Goal: Task Accomplishment & Management: Use online tool/utility

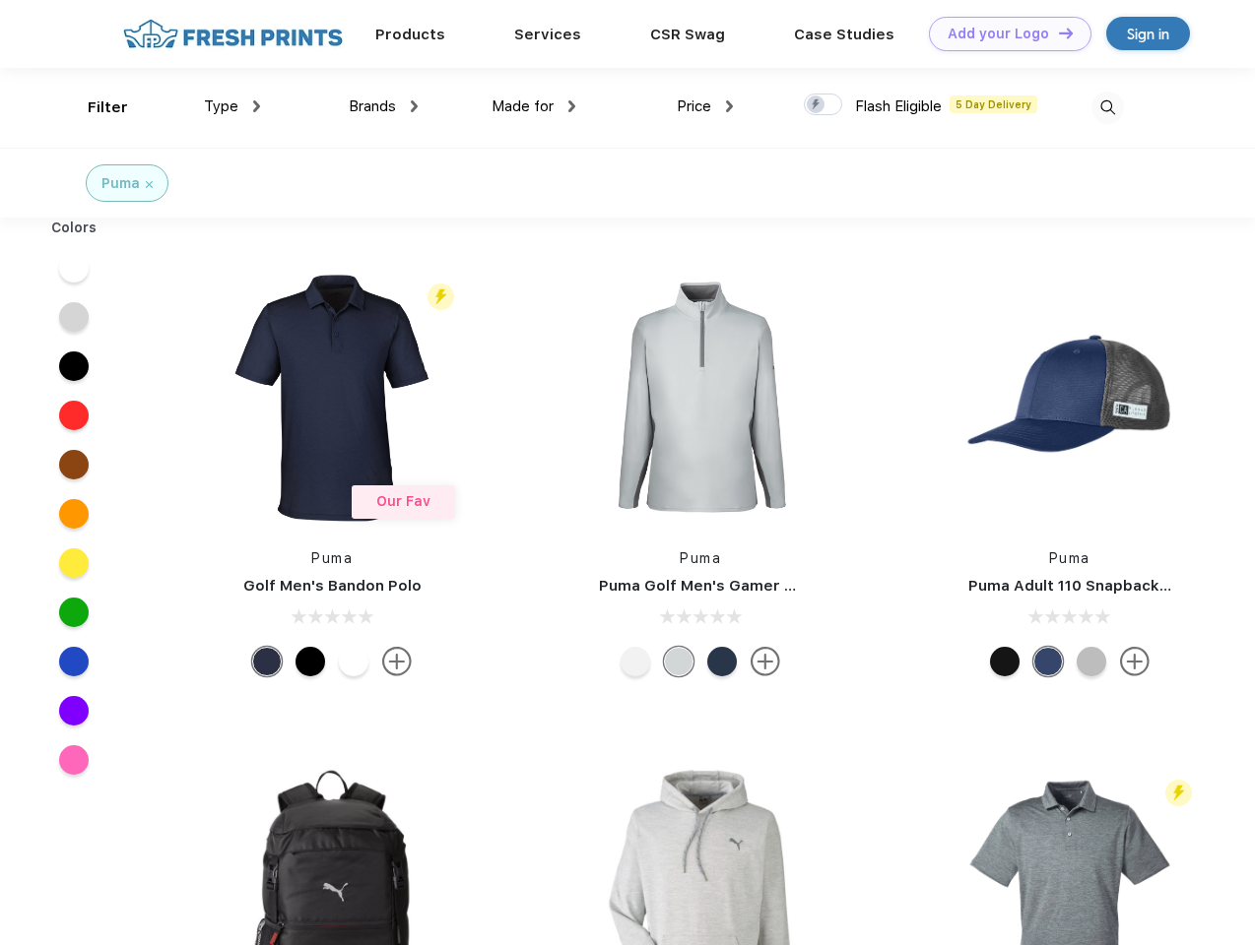
click at [1003, 33] on link "Add your Logo Design Tool" at bounding box center [1010, 34] width 163 height 34
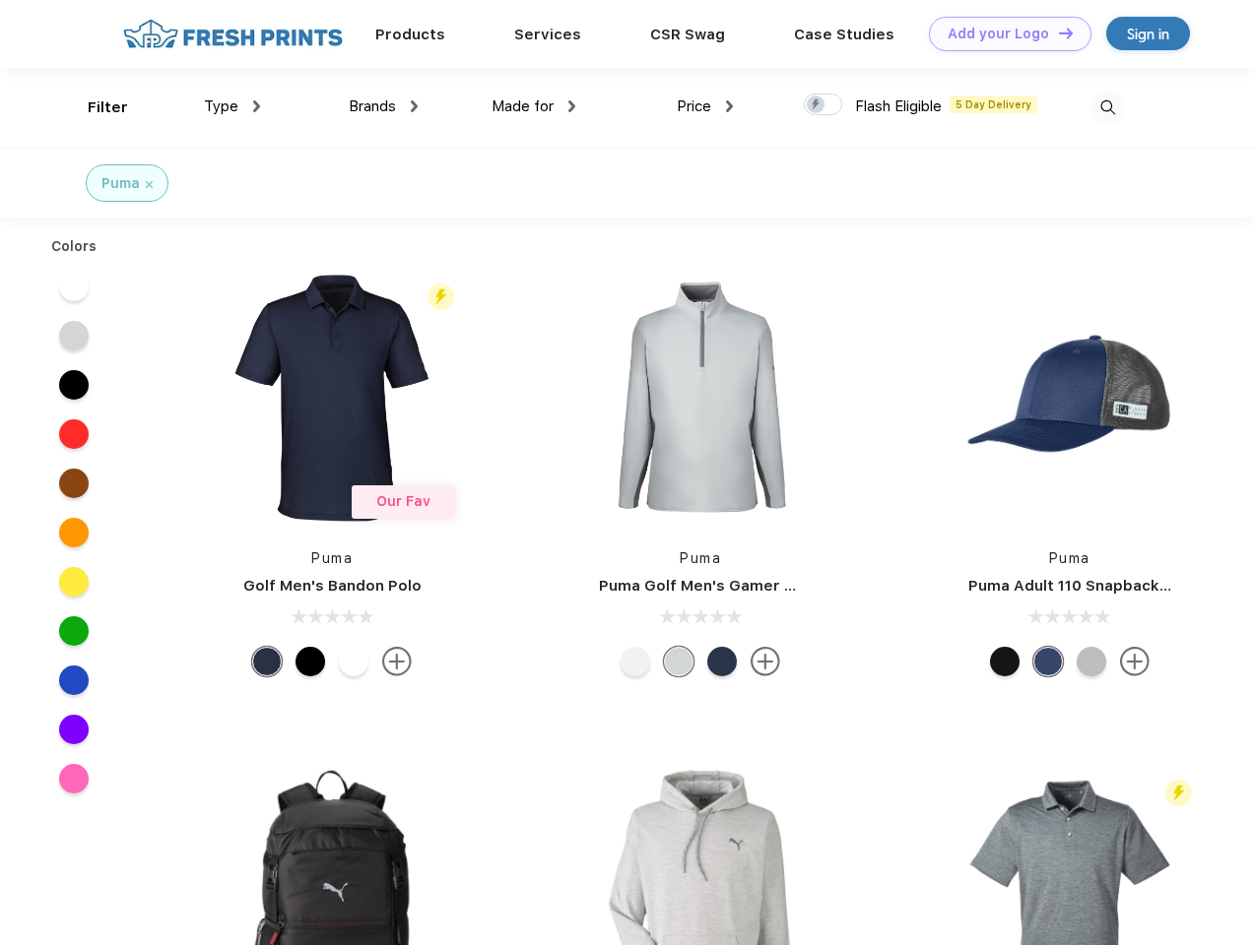
click at [0, 0] on div "Design Tool" at bounding box center [0, 0] width 0 height 0
click at [1057, 33] on link "Add your Logo Design Tool" at bounding box center [1010, 34] width 163 height 34
click at [95, 107] on div "Filter" at bounding box center [108, 108] width 40 height 23
click at [232, 106] on span "Type" at bounding box center [221, 107] width 34 height 18
click at [383, 106] on span "Brands" at bounding box center [372, 107] width 47 height 18
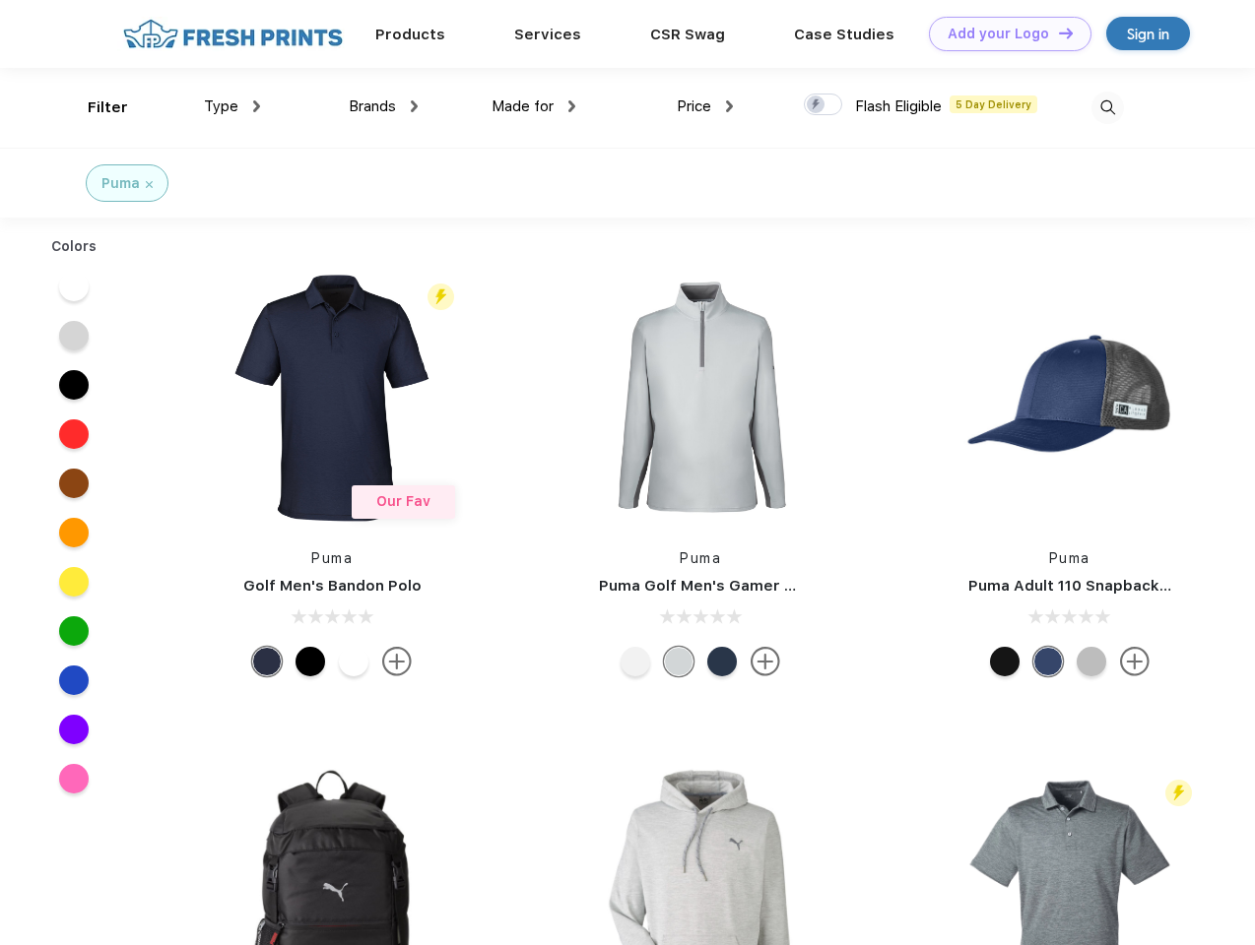
click at [534, 106] on span "Made for" at bounding box center [522, 107] width 62 height 18
click at [705, 106] on span "Price" at bounding box center [694, 107] width 34 height 18
click at [823, 105] on div at bounding box center [823, 105] width 38 height 22
click at [816, 105] on input "checkbox" at bounding box center [810, 99] width 13 height 13
click at [1107, 107] on img at bounding box center [1107, 108] width 33 height 33
